Goal: Navigation & Orientation: Go to known website

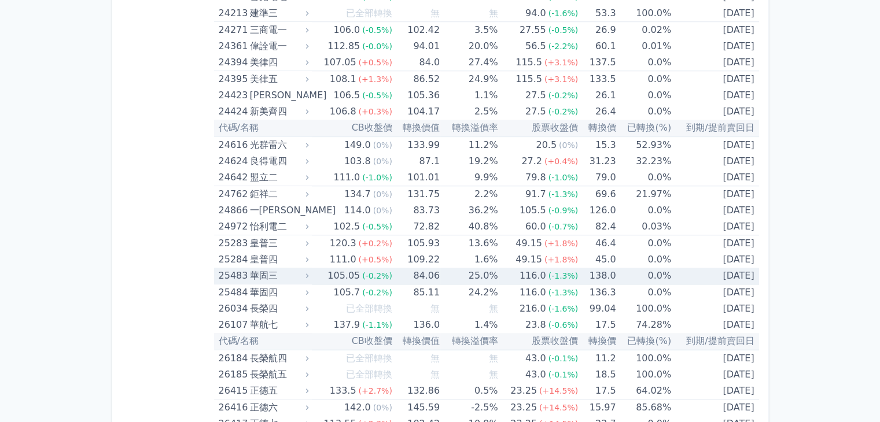
scroll to position [984, 0]
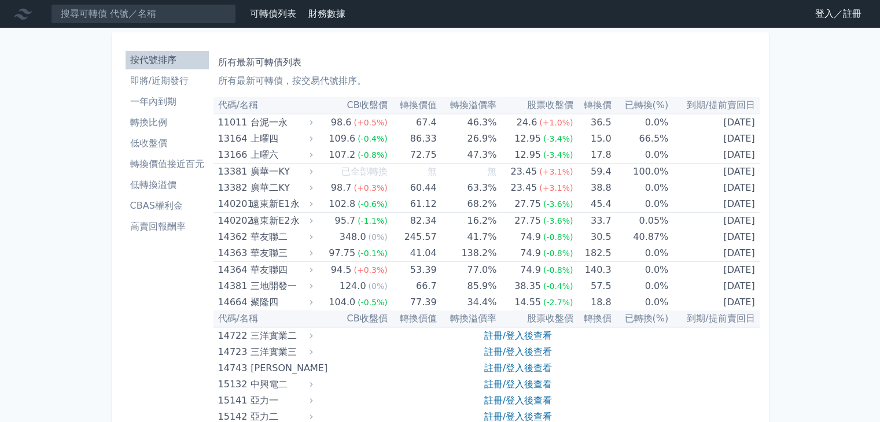
click at [814, 18] on link "登入／註冊" at bounding box center [838, 14] width 65 height 19
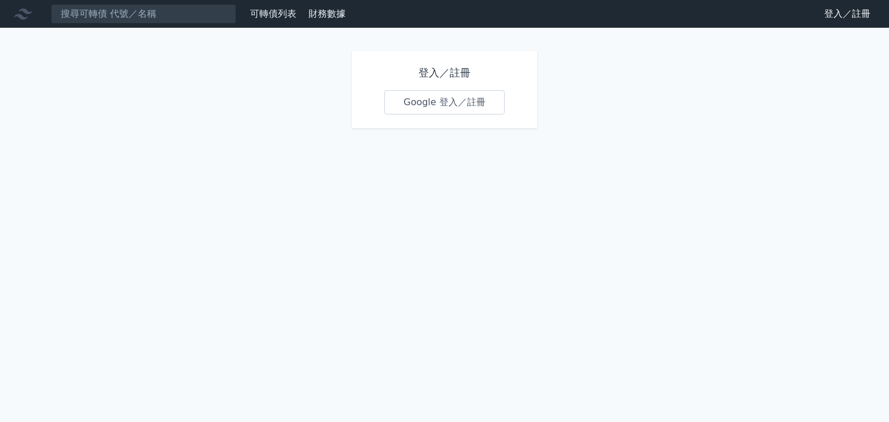
click at [431, 114] on link "Google 登入／註冊" at bounding box center [444, 102] width 120 height 24
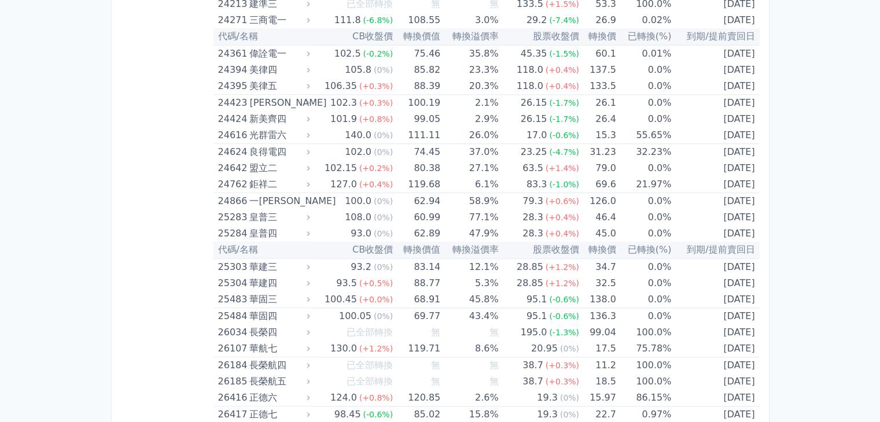
scroll to position [1157, 0]
